Goal: Find specific page/section

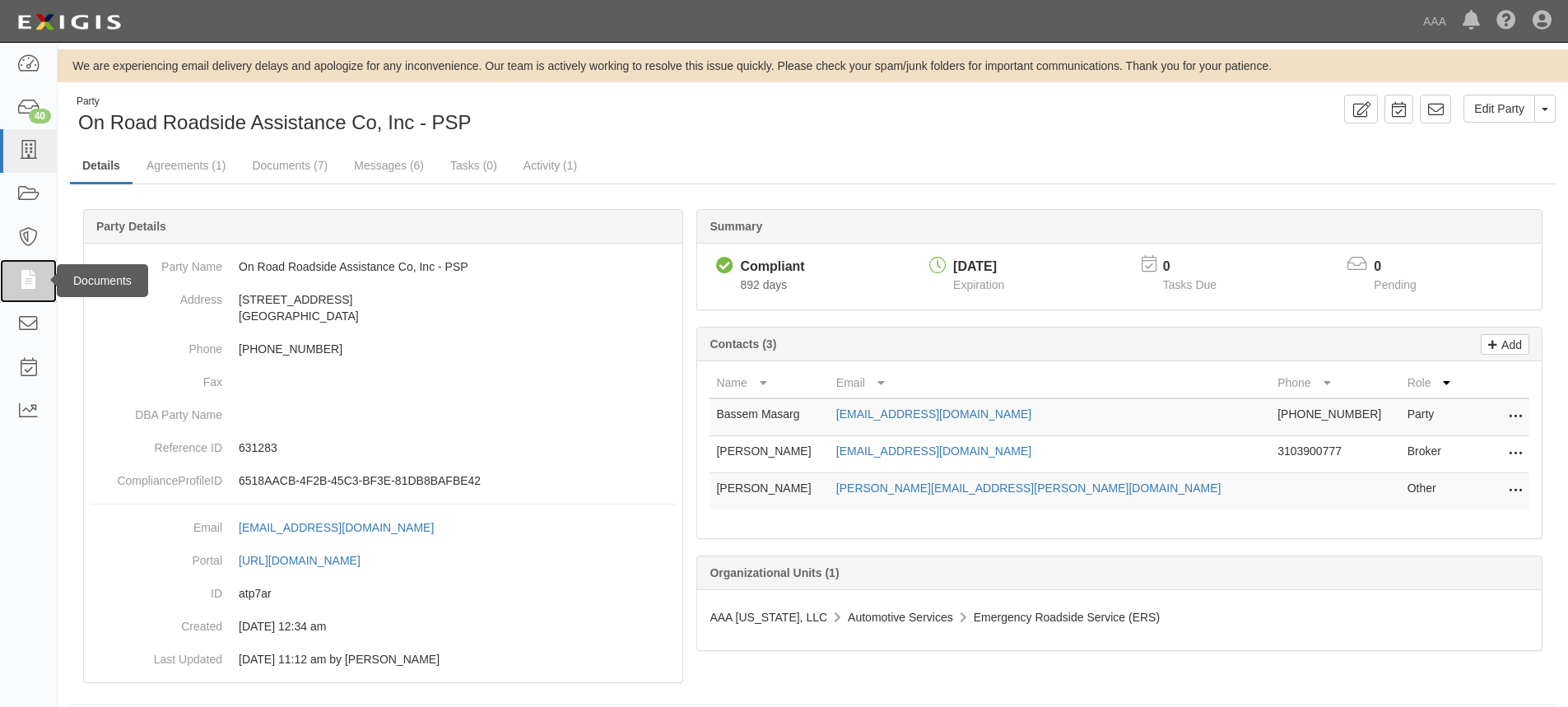
click at [34, 280] on icon at bounding box center [28, 281] width 23 height 19
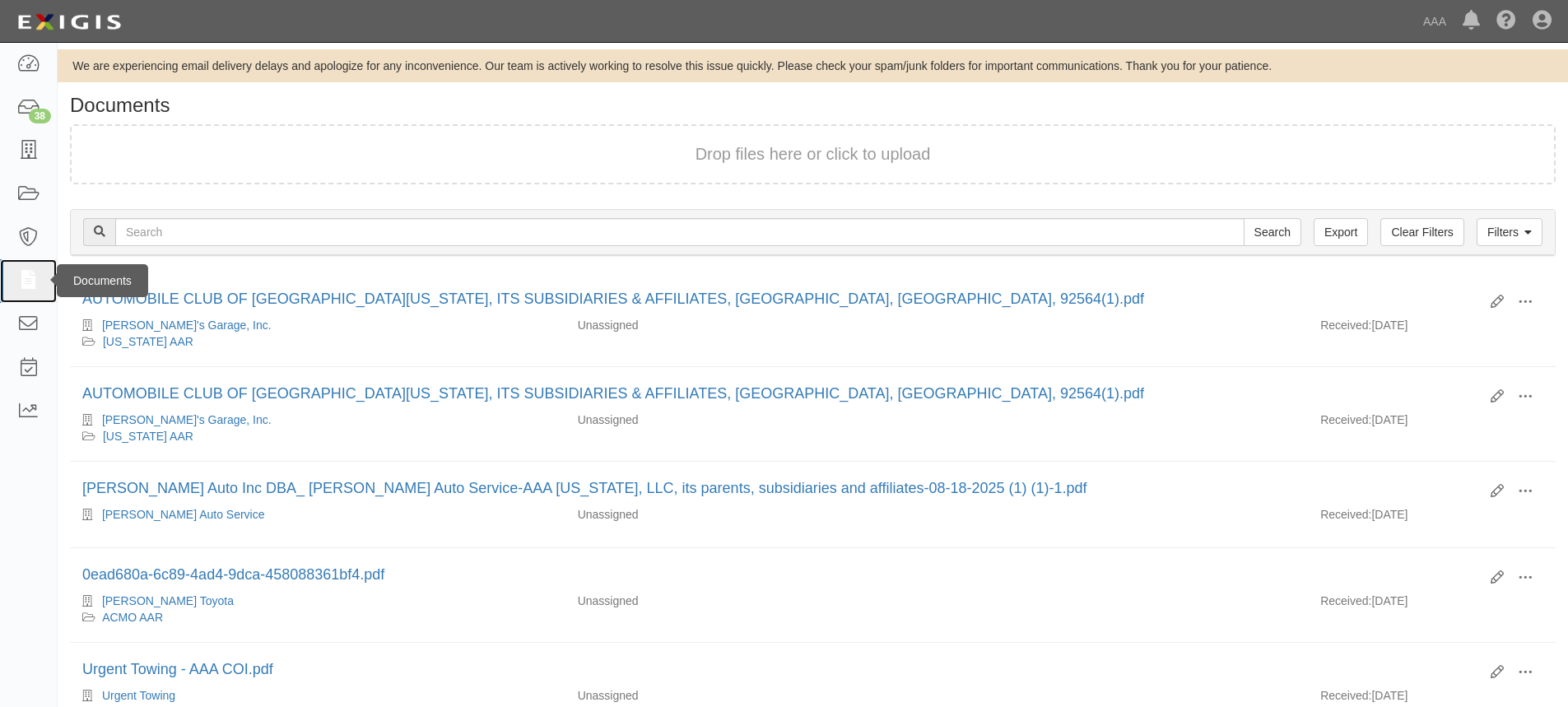
click at [31, 275] on icon at bounding box center [28, 281] width 23 height 19
click at [204, 248] on div "Filters Clear Filters Export Search Filters" at bounding box center [812, 233] width 1484 height 46
click at [27, 277] on icon at bounding box center [28, 281] width 23 height 19
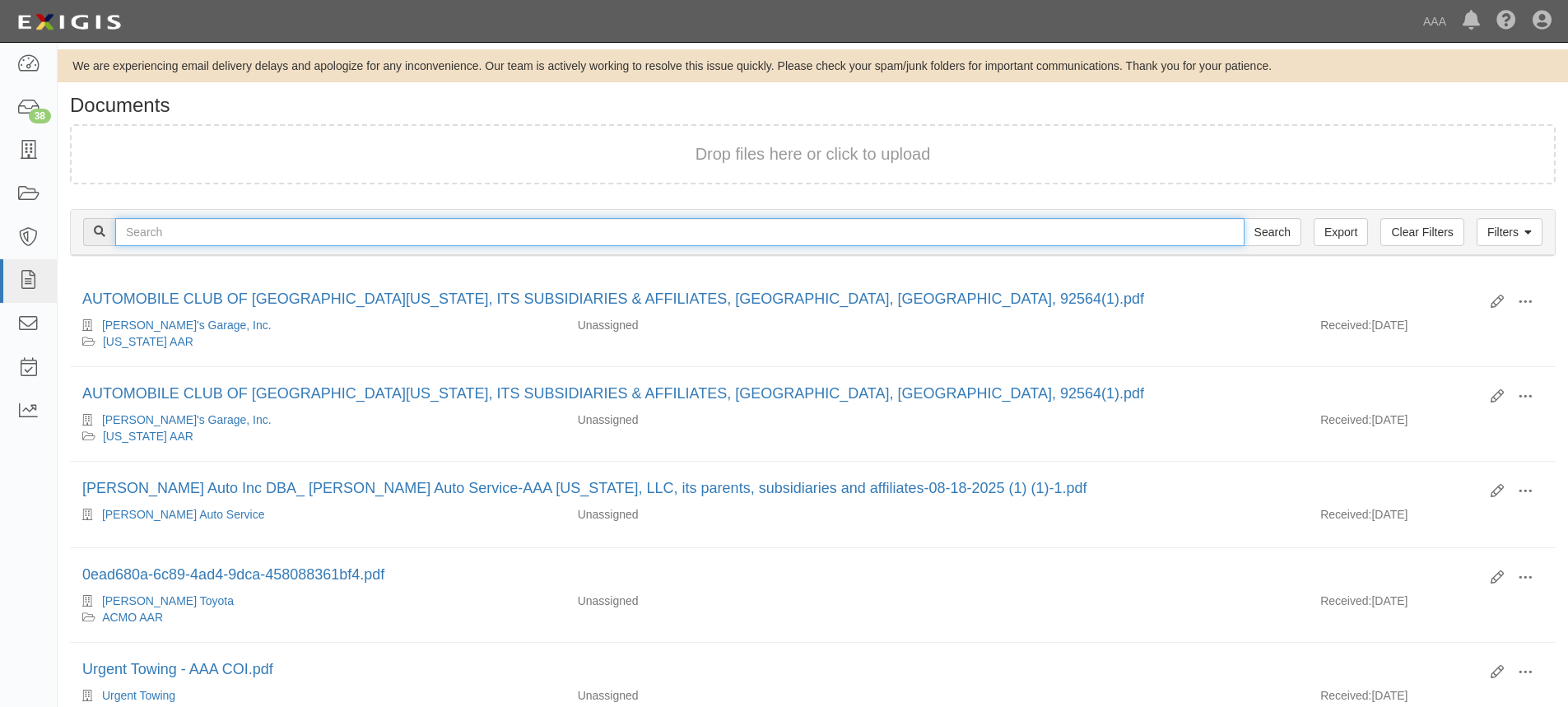
click at [174, 233] on input "text" at bounding box center [679, 232] width 1130 height 28
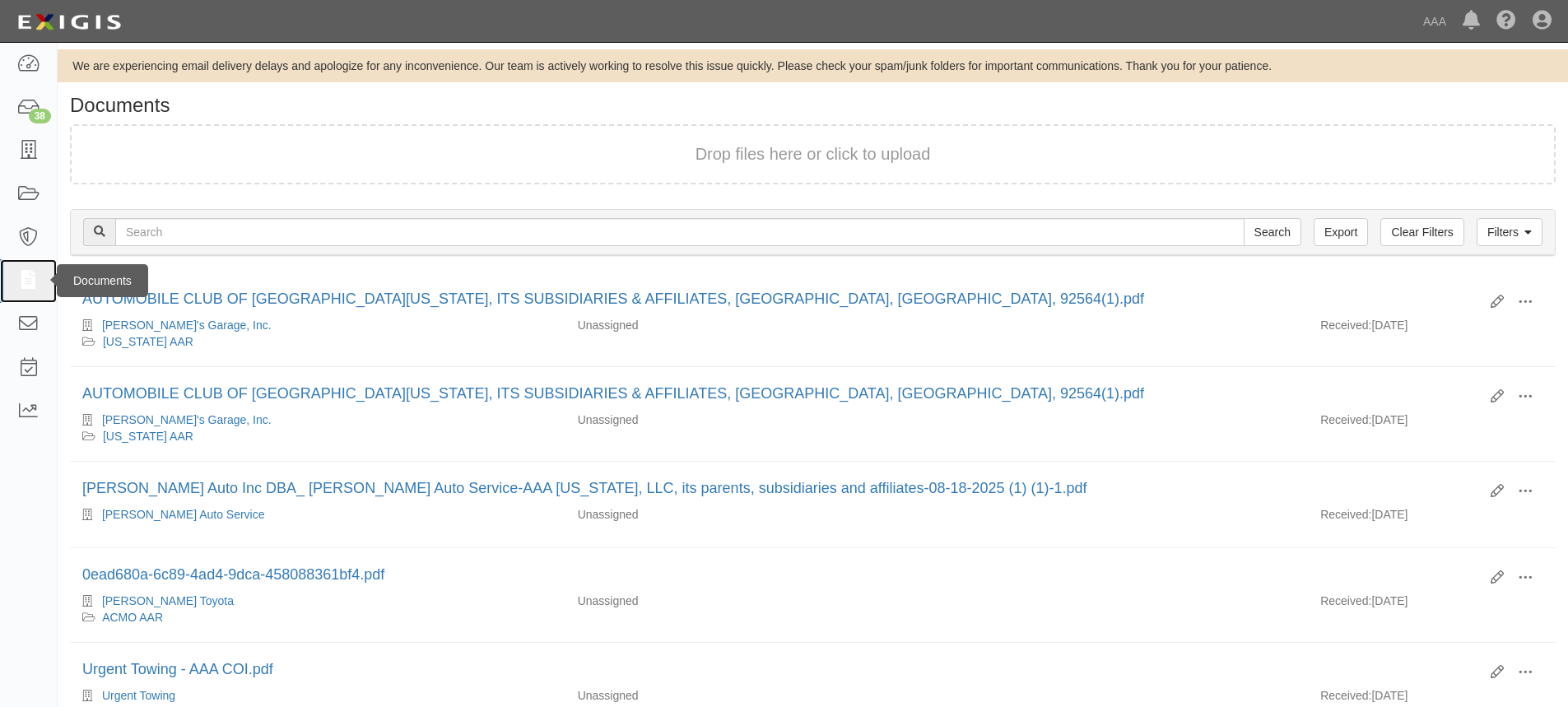
click at [21, 270] on link at bounding box center [28, 281] width 57 height 44
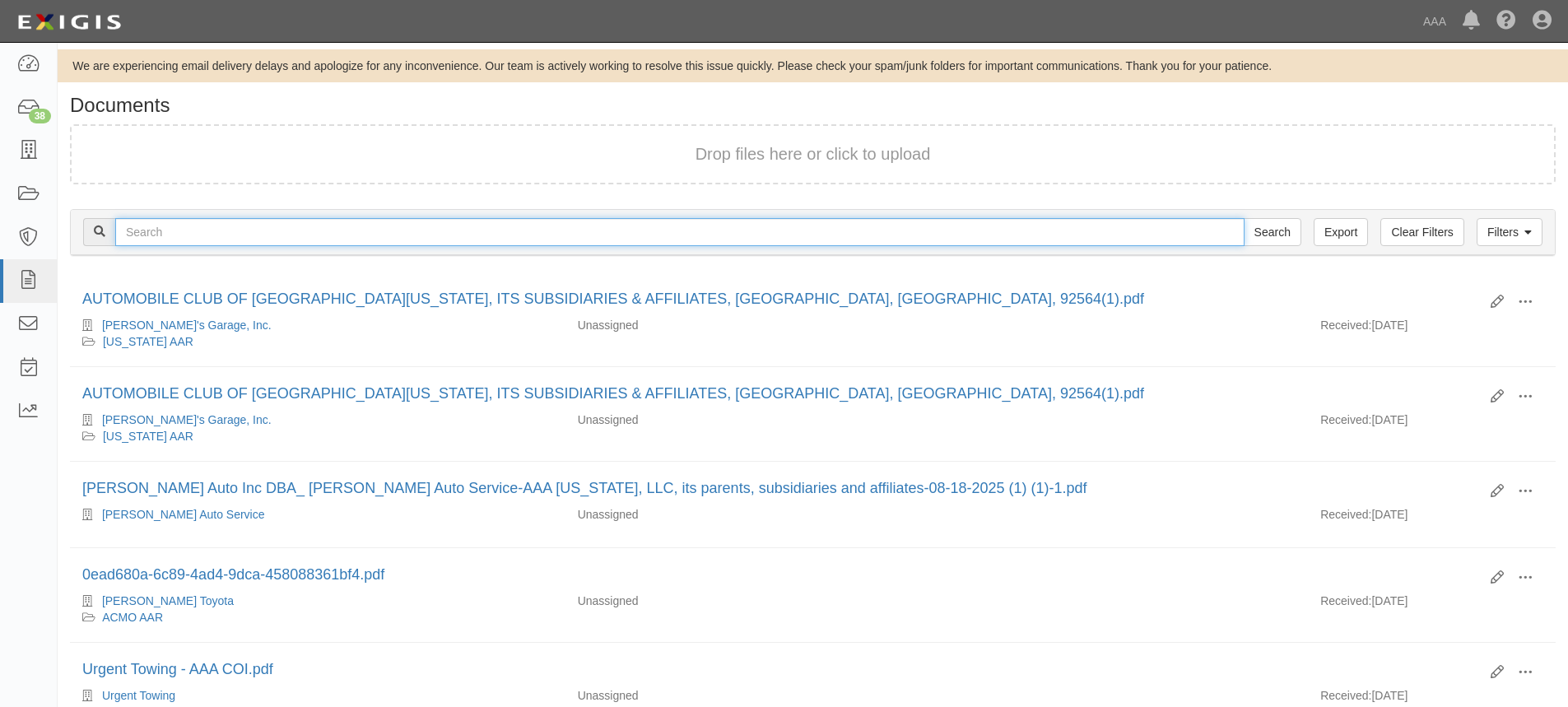
click at [201, 236] on input "text" at bounding box center [679, 232] width 1130 height 28
click at [213, 233] on input "text" at bounding box center [679, 232] width 1130 height 28
type input "houston emergency auto rescue"
click at [1244, 218] on input "Search" at bounding box center [1272, 232] width 58 height 28
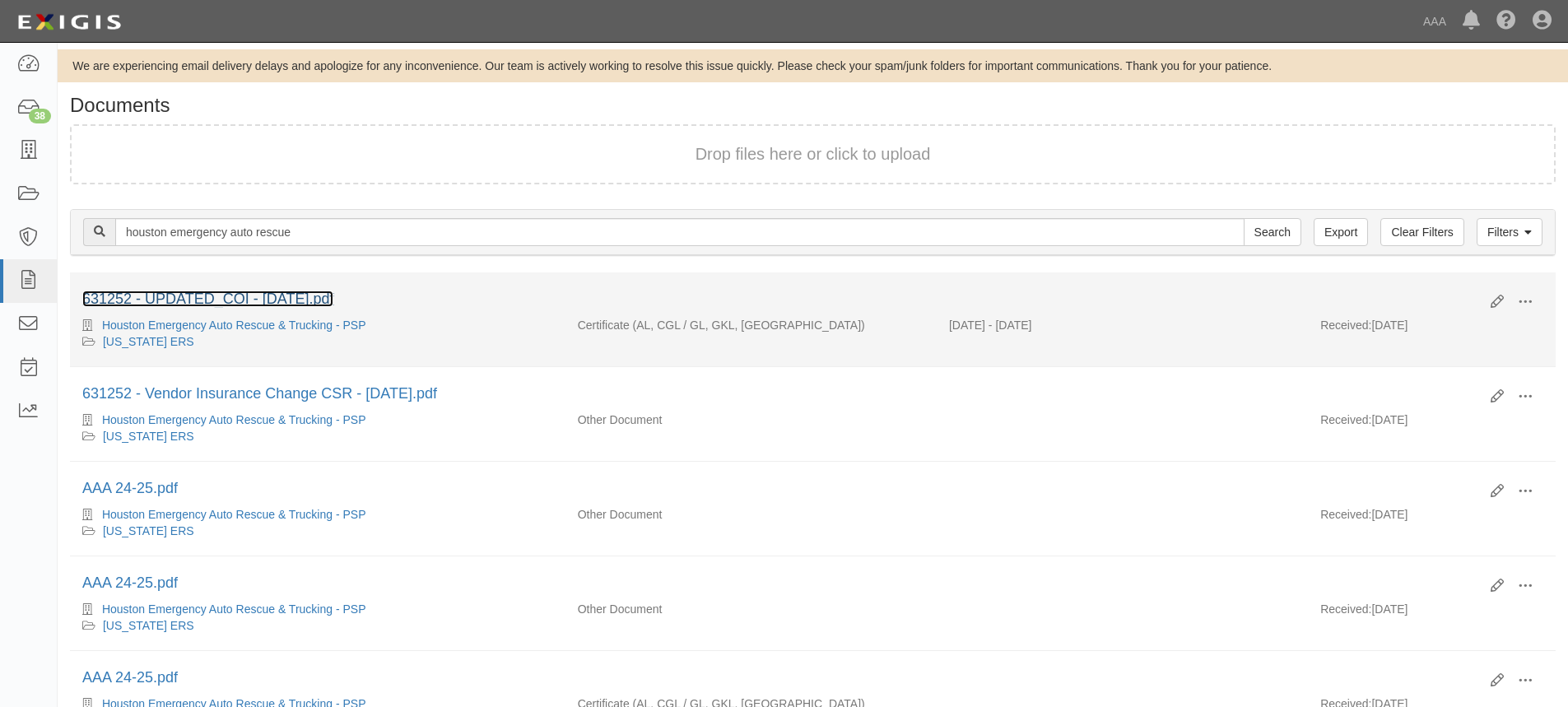
click at [291, 295] on link "631252 - UPDATED_COI - [DATE].pdf" at bounding box center [207, 298] width 251 height 17
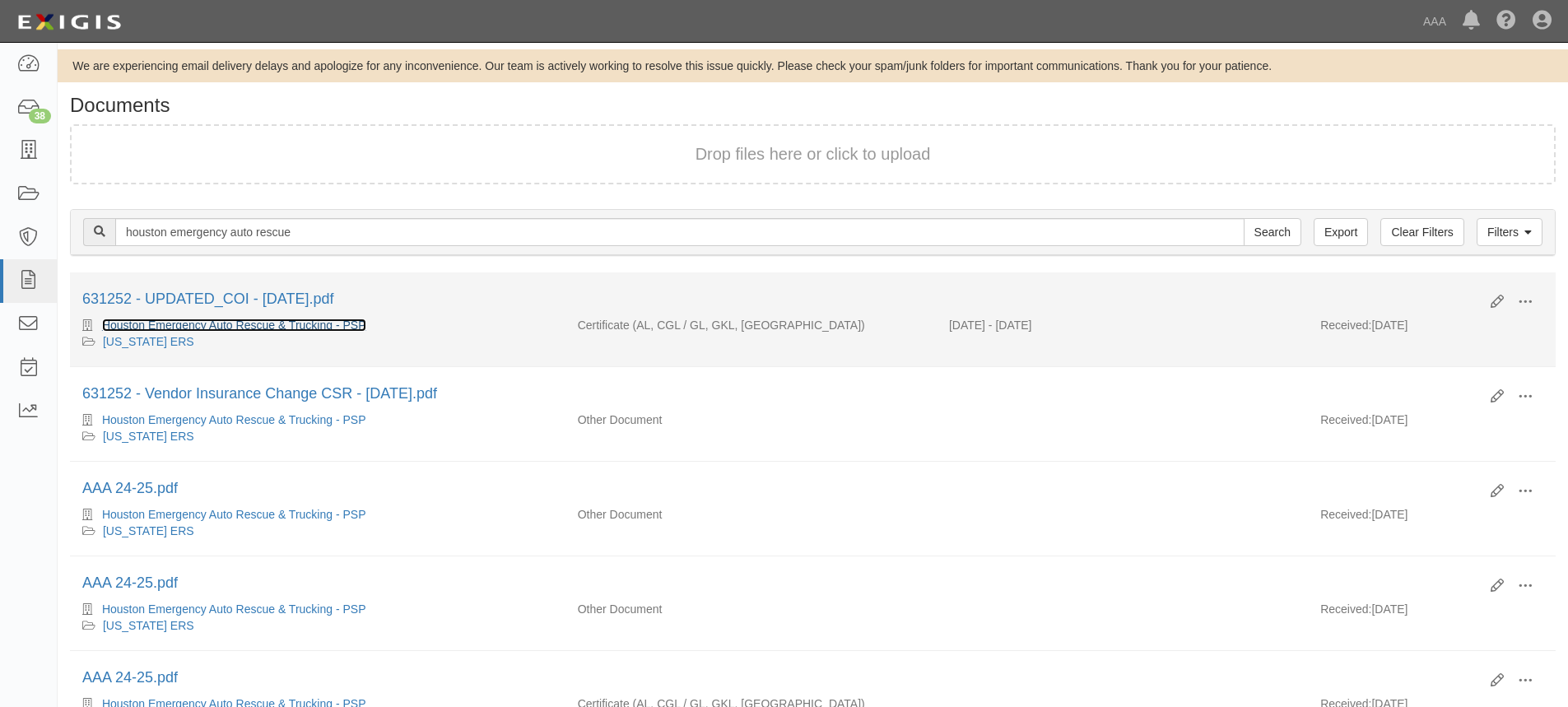
click at [186, 325] on link "Houston Emergency Auto Rescue & Trucking - PSP" at bounding box center [234, 324] width 264 height 13
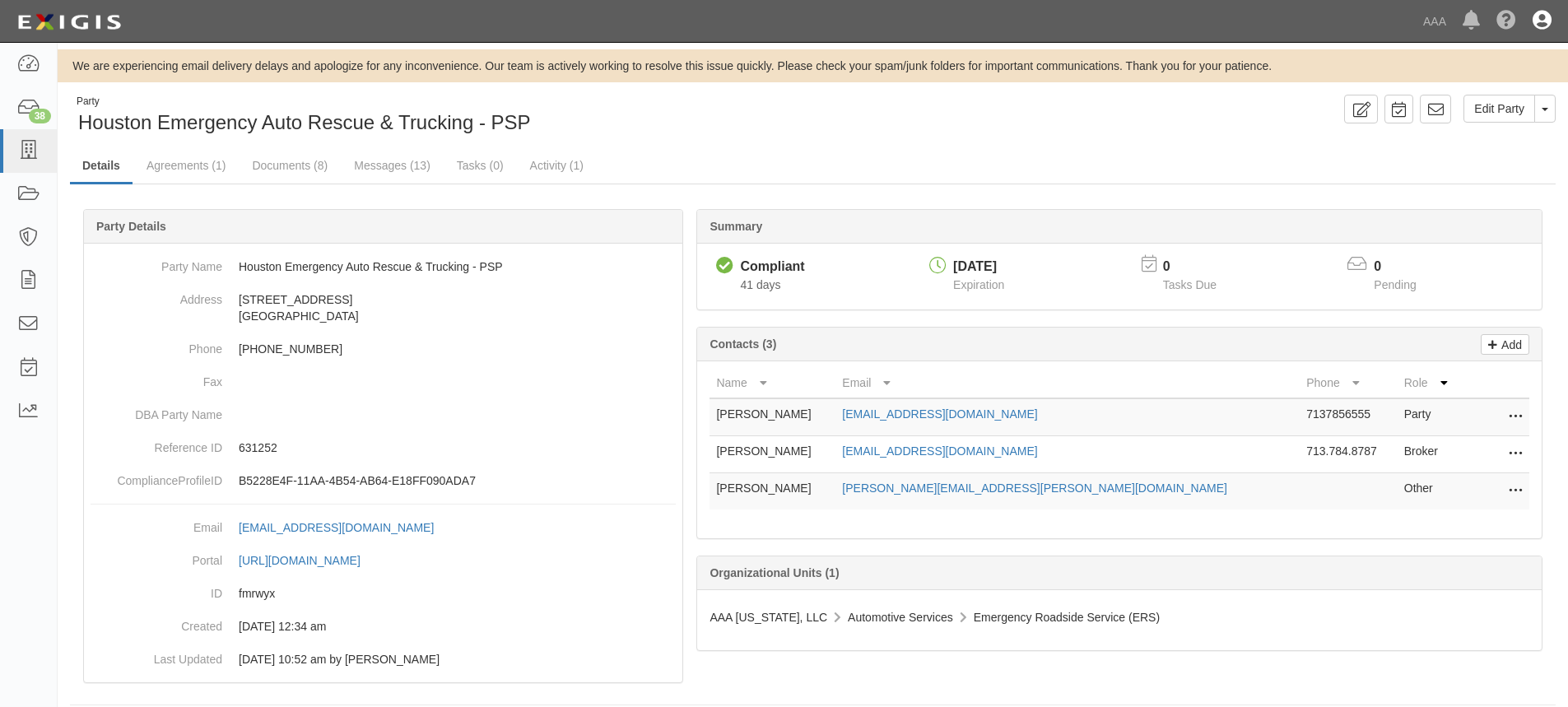
drag, startPoint x: 1540, startPoint y: 25, endPoint x: 1541, endPoint y: 33, distance: 8.1
click at [1540, 27] on icon at bounding box center [1541, 22] width 19 height 20
click at [1486, 95] on link "Sign Out" at bounding box center [1494, 96] width 130 height 33
